Goal: Task Accomplishment & Management: Complete application form

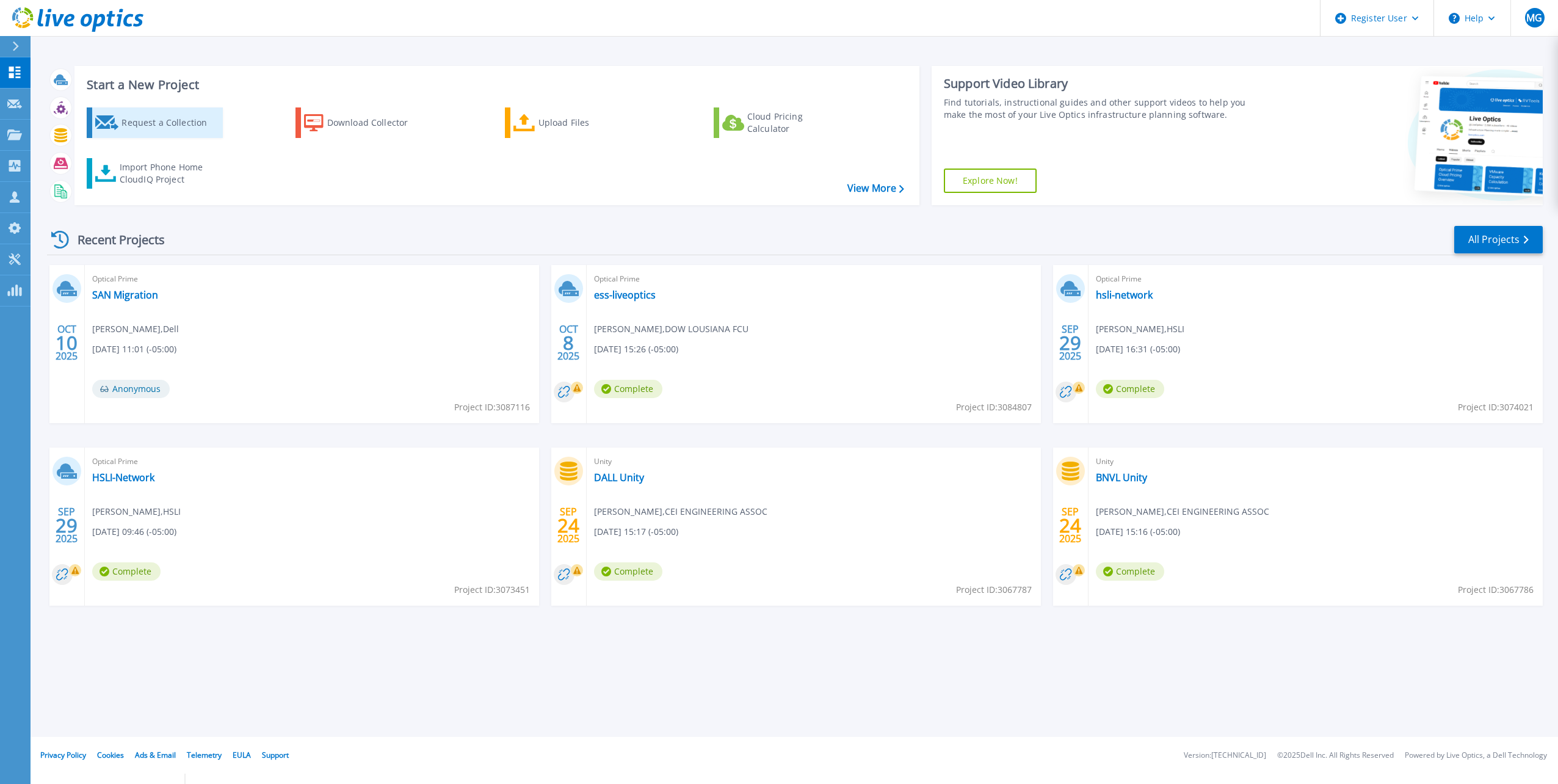
click at [169, 137] on link "Request a Collection" at bounding box center [154, 123] width 136 height 31
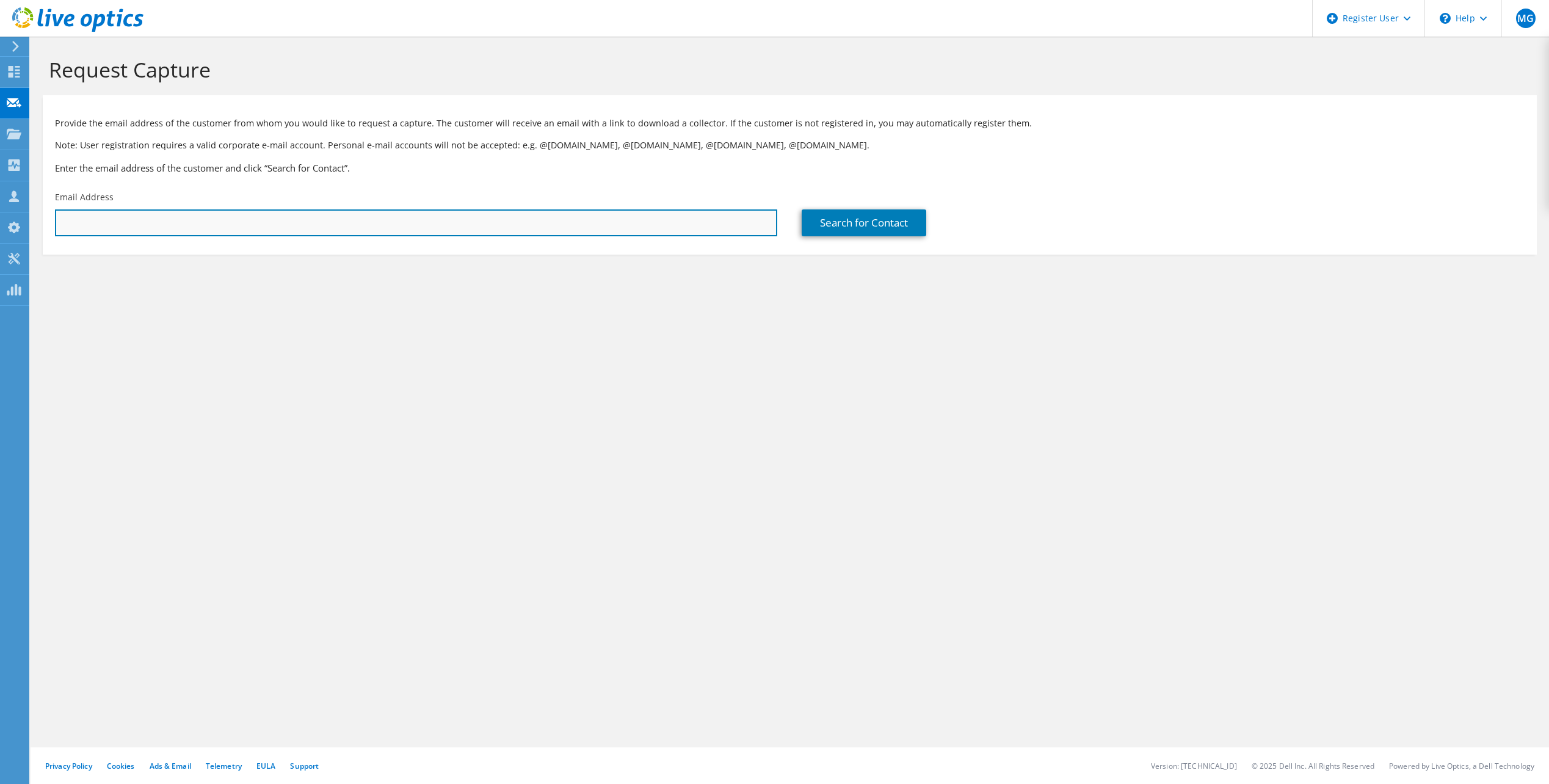
click at [561, 221] on input "text" at bounding box center [416, 222] width 722 height 27
paste input "[PERSON_NAME][EMAIL_ADDRESS][PERSON_NAME][DOMAIN_NAME];"
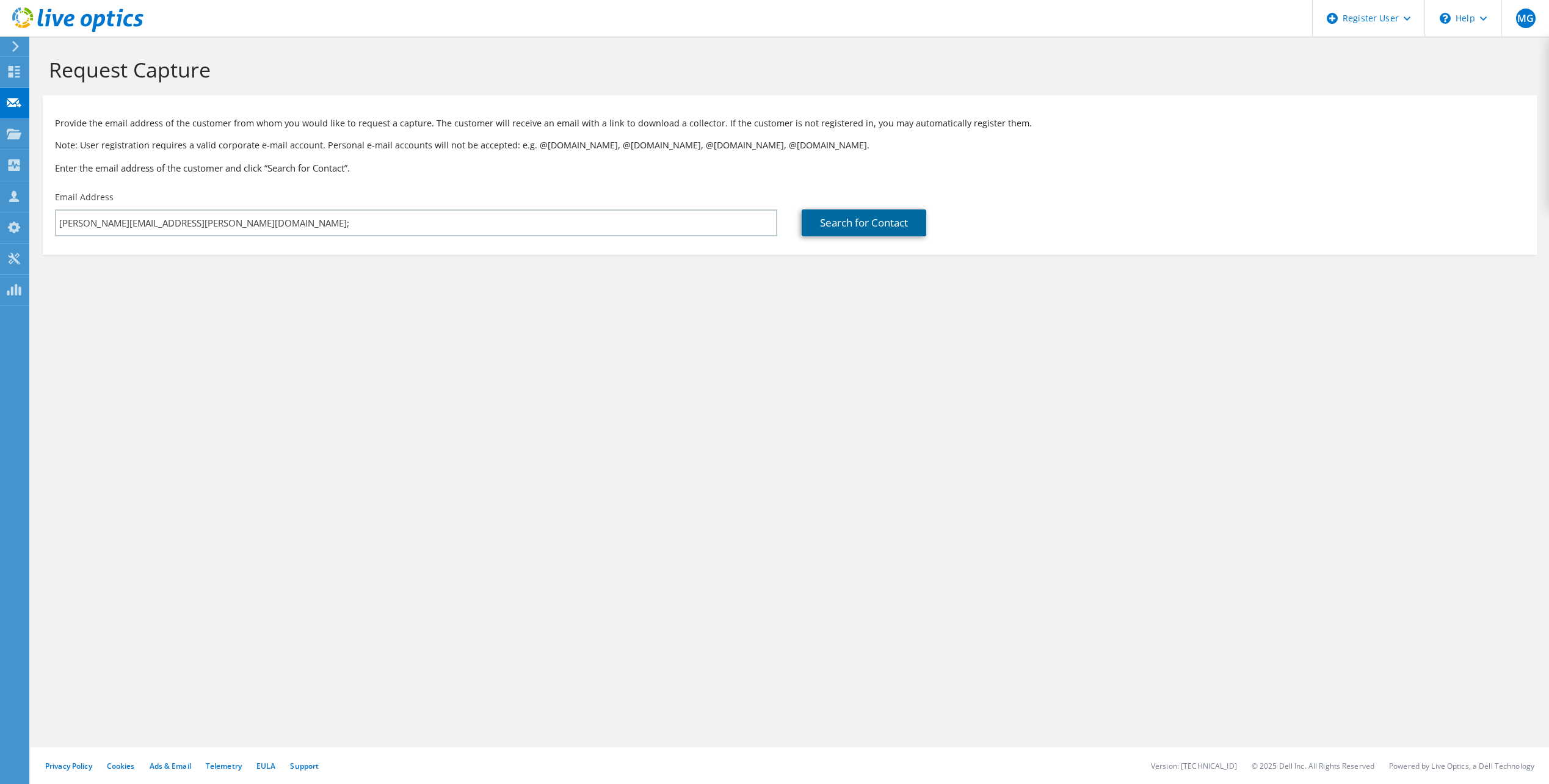
click at [899, 227] on link "Search for Contact" at bounding box center [864, 222] width 125 height 27
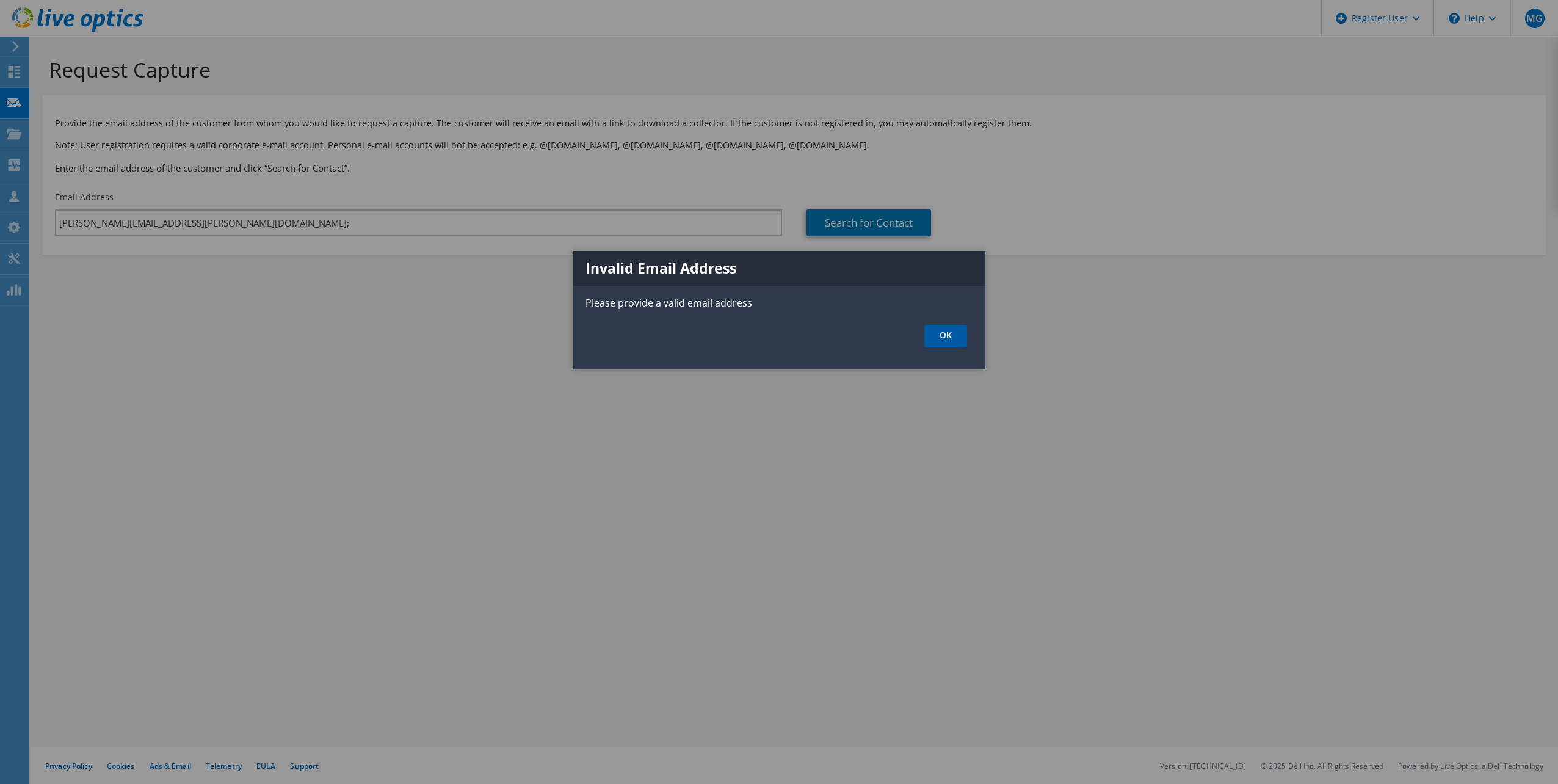
click at [952, 341] on link "OK" at bounding box center [946, 336] width 43 height 23
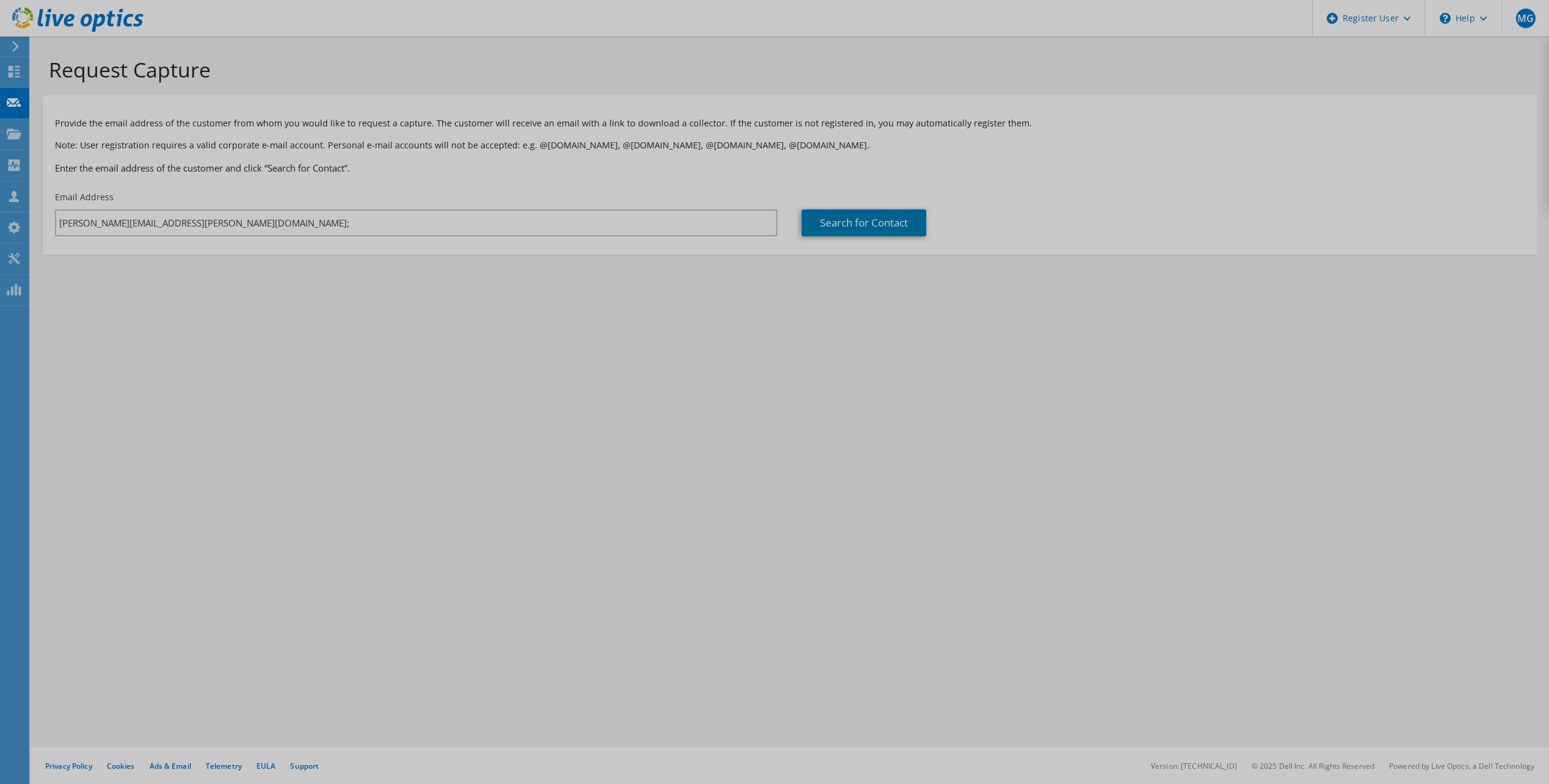
click at [275, 224] on div at bounding box center [774, 392] width 1549 height 784
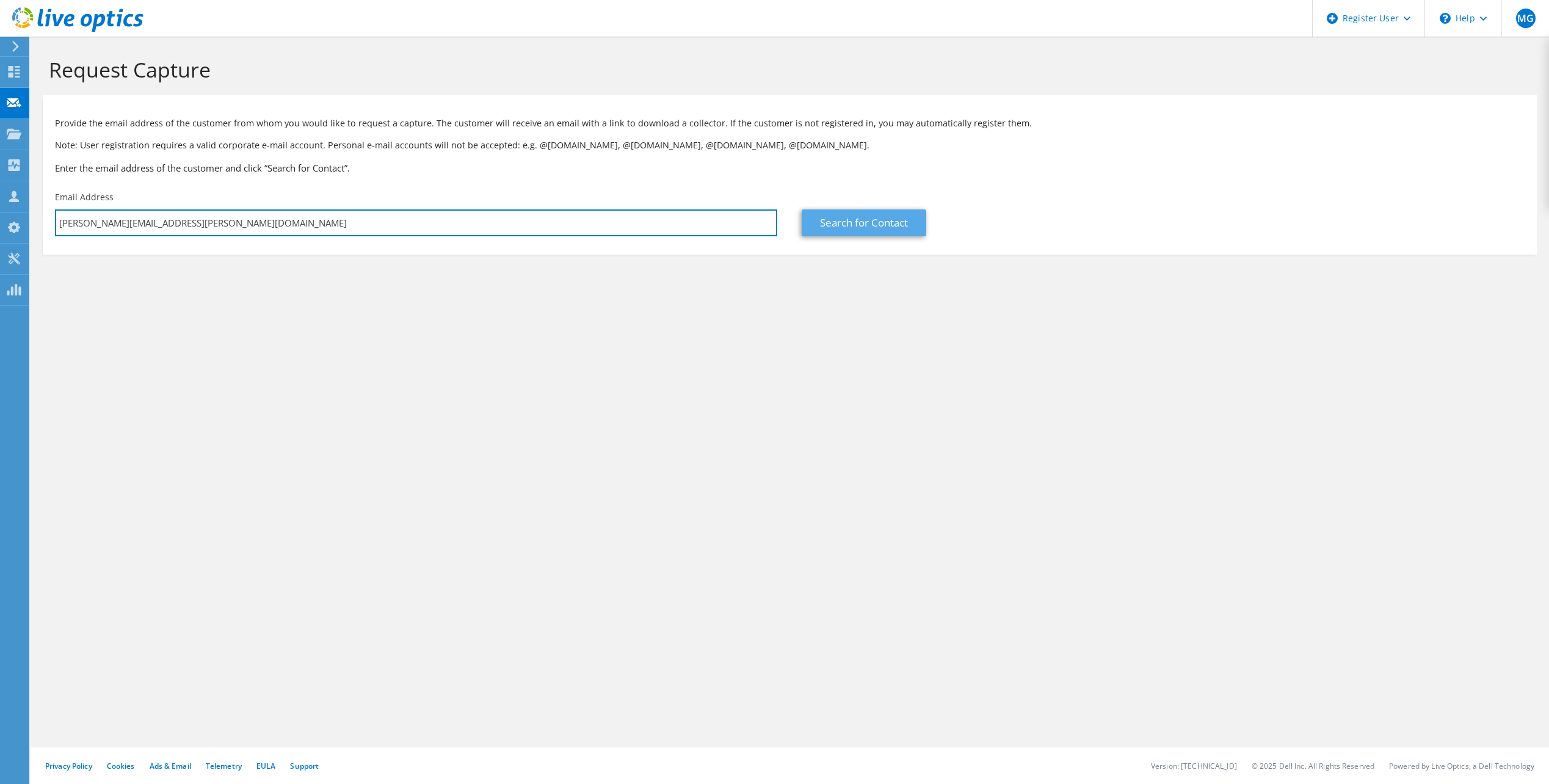
type input "ross.hansen@ncmcla.com"
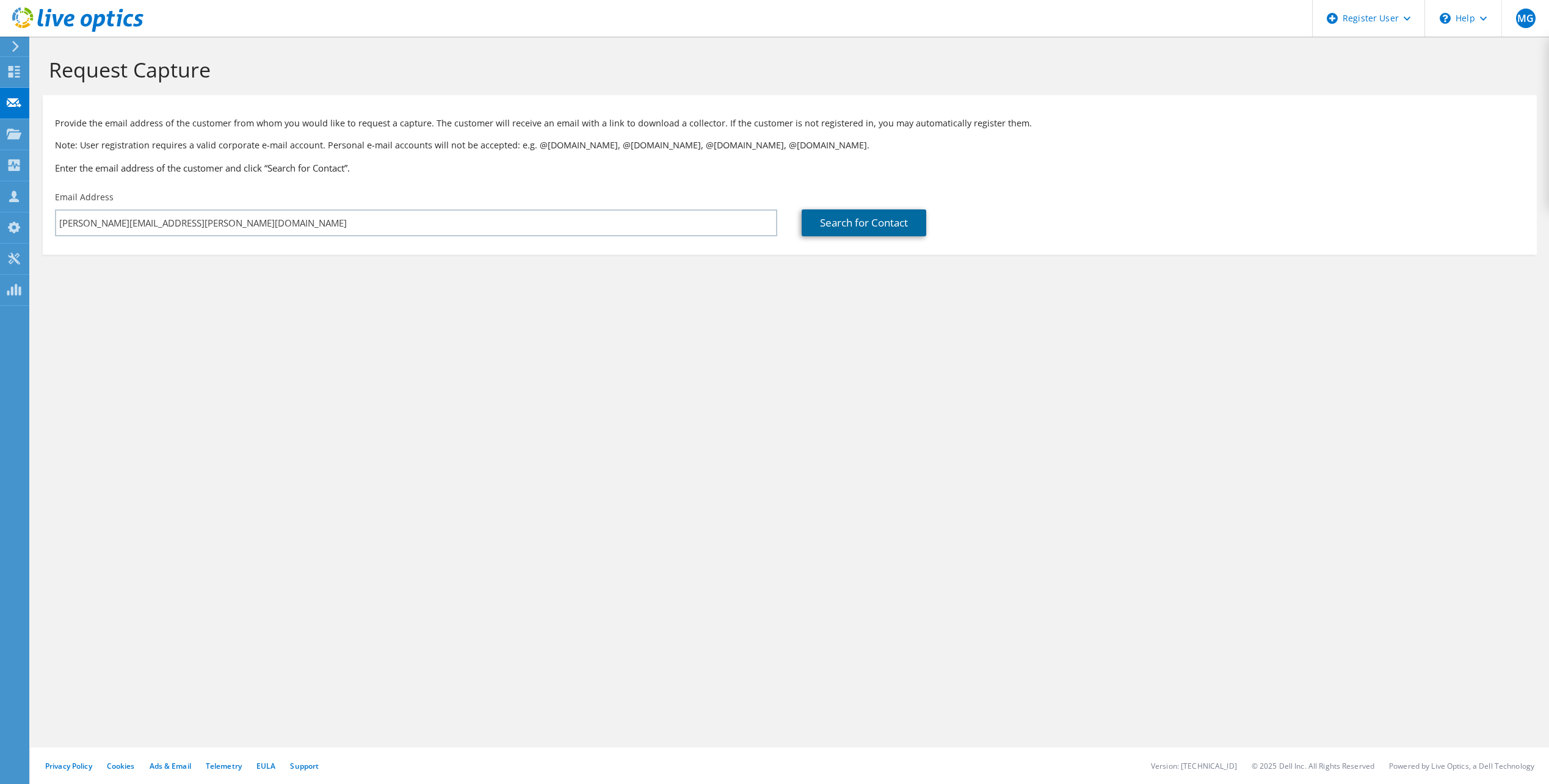
click at [833, 215] on link "Search for Contact" at bounding box center [864, 222] width 125 height 27
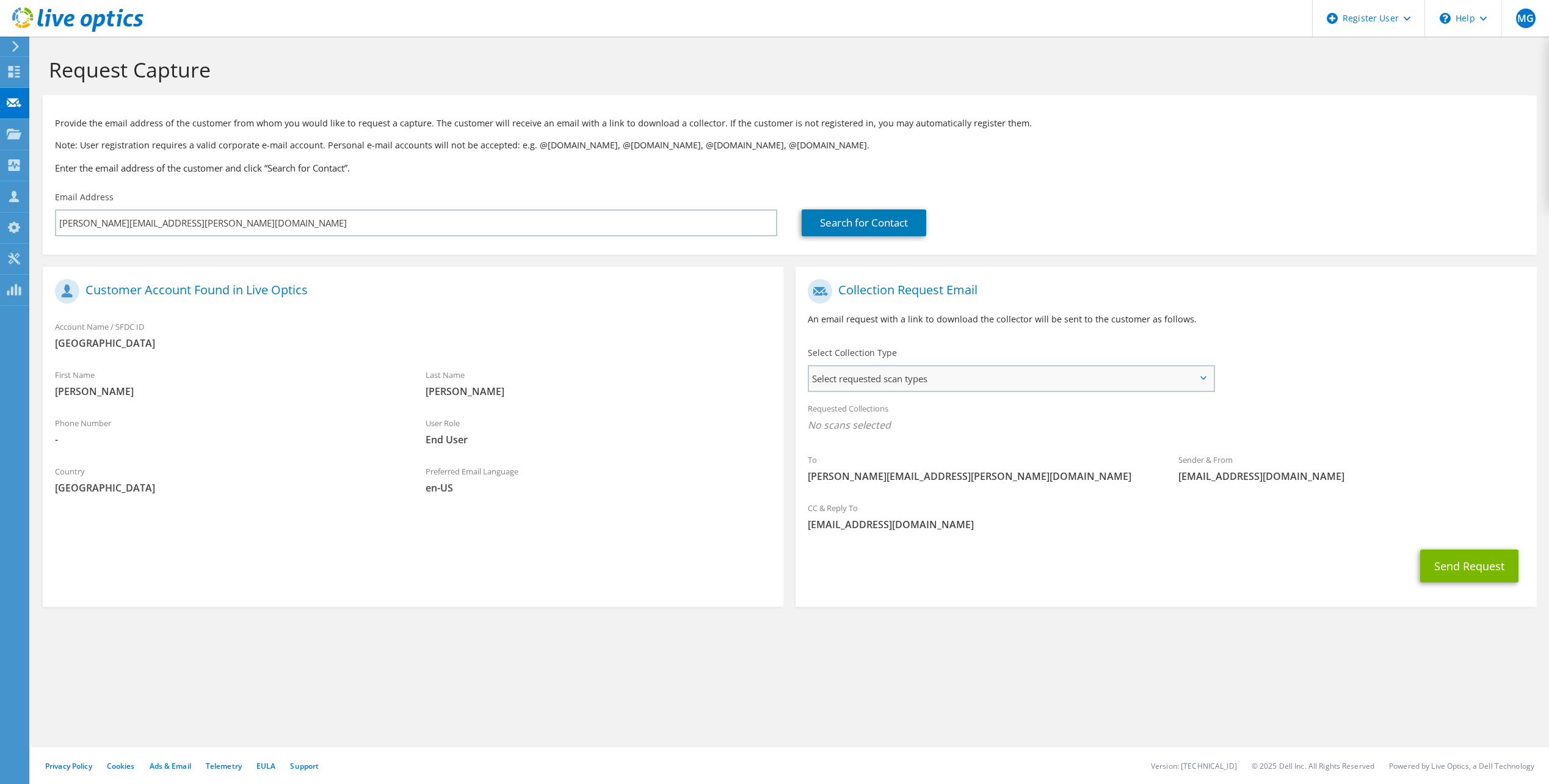
click at [934, 369] on div "Select requested scan types Server Virtualization Optical Prime AWS Nutanix SC" at bounding box center [1011, 378] width 407 height 27
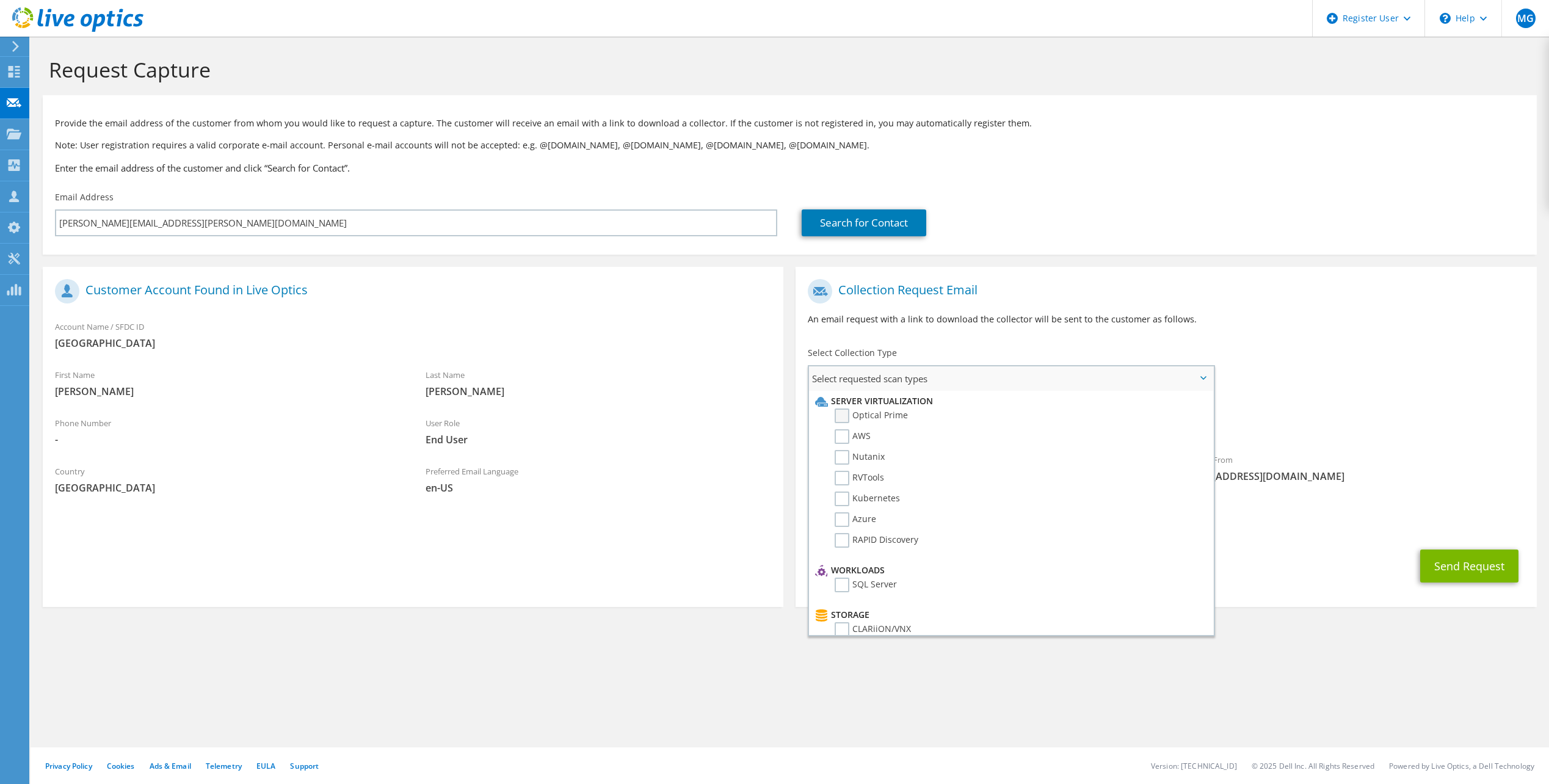
click at [846, 418] on label "Optical Prime" at bounding box center [871, 416] width 73 height 14
click at [0, 0] on input "Optical Prime" at bounding box center [0, 0] width 0 height 0
click at [1495, 564] on button "Send Request" at bounding box center [1469, 570] width 98 height 33
